Goal: Transaction & Acquisition: Book appointment/travel/reservation

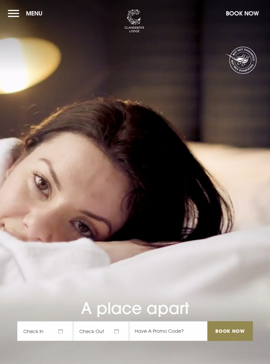
click at [13, 12] on button "Menu" at bounding box center [27, 13] width 38 height 14
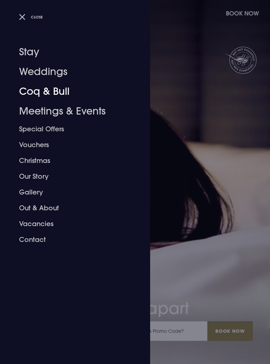
click at [24, 93] on link "Coq & Bull" at bounding box center [71, 92] width 104 height 20
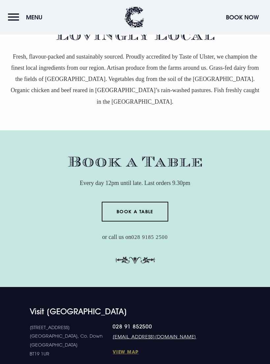
scroll to position [1705, 0]
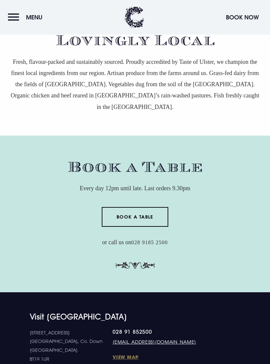
click at [13, 17] on button "Menu" at bounding box center [27, 17] width 38 height 14
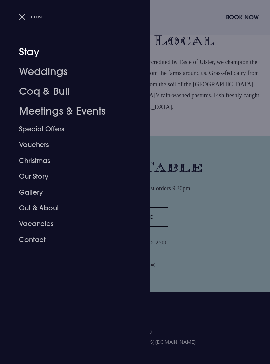
click at [25, 53] on link "Stay" at bounding box center [71, 52] width 104 height 20
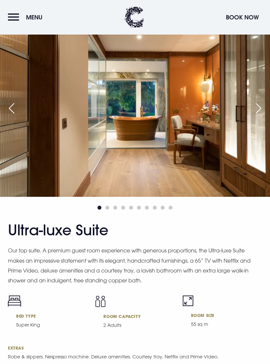
scroll to position [1126, 0]
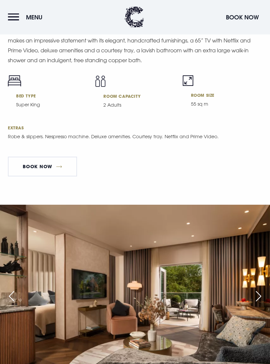
click at [40, 171] on link "Book Now" at bounding box center [42, 167] width 69 height 20
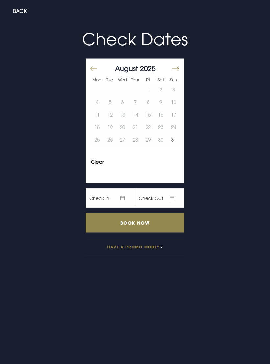
scroll to position [1348, 0]
click at [175, 68] on button "Move forward to switch to the next month." at bounding box center [175, 69] width 8 height 14
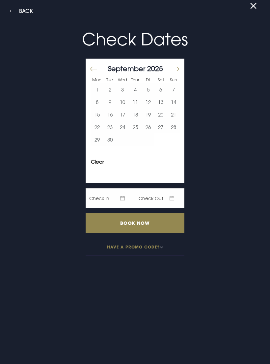
click at [162, 89] on button "6" at bounding box center [160, 89] width 13 height 13
click at [173, 90] on button "7" at bounding box center [173, 89] width 13 height 13
click at [165, 223] on input "Book Now" at bounding box center [135, 222] width 99 height 19
click at [256, 8] on button at bounding box center [256, 6] width 12 height 5
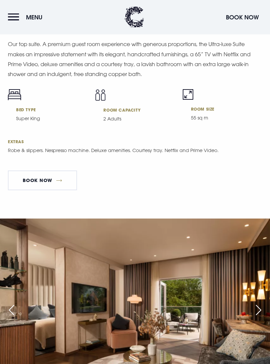
scroll to position [1332, 0]
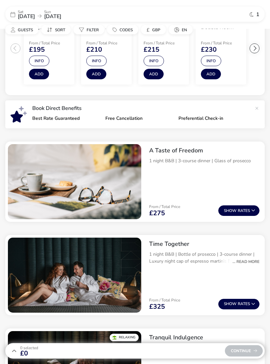
scroll to position [173, 0]
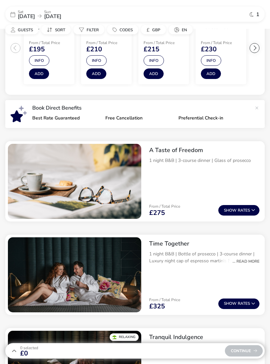
click at [245, 210] on button "Show Rates" at bounding box center [238, 210] width 41 height 11
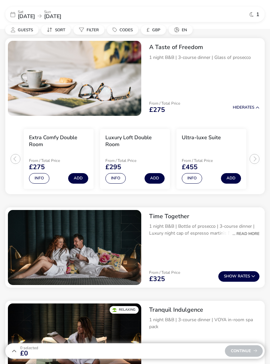
scroll to position [281, 0]
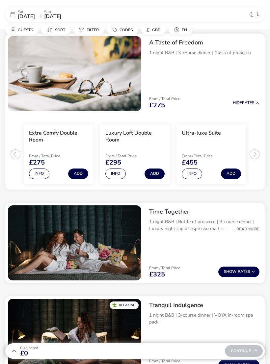
click at [230, 170] on button "Add" at bounding box center [231, 174] width 20 height 11
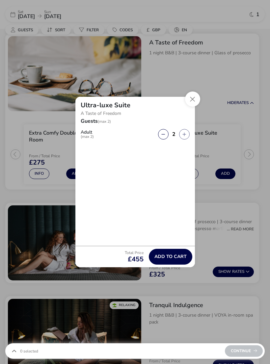
click at [193, 107] on button "Close" at bounding box center [192, 99] width 15 height 15
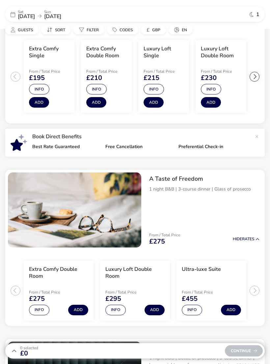
scroll to position [139, 0]
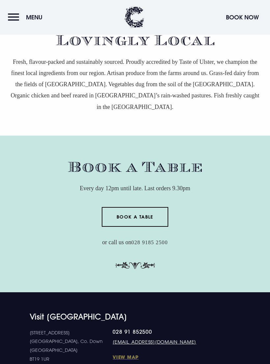
click at [14, 16] on button "Menu" at bounding box center [27, 17] width 38 height 14
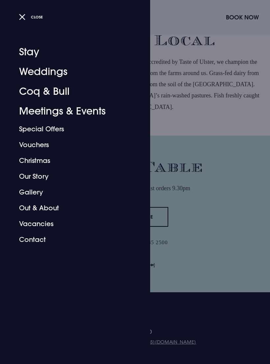
click at [23, 178] on link "Our Story" at bounding box center [71, 177] width 104 height 16
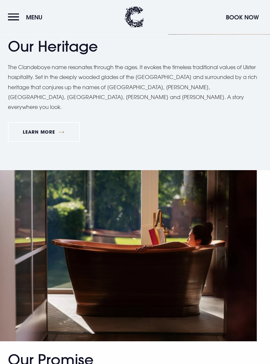
scroll to position [438, 0]
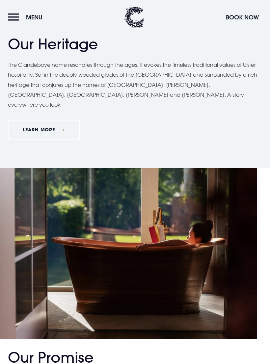
click at [25, 120] on link "Learn More" at bounding box center [44, 130] width 72 height 20
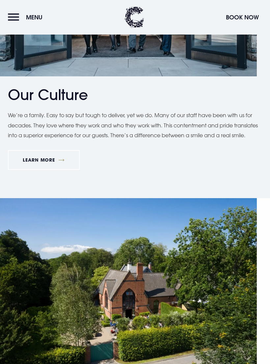
scroll to position [993, 0]
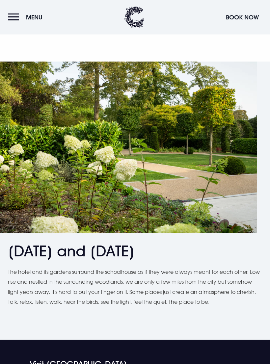
scroll to position [727, 0]
